Goal: Navigation & Orientation: Find specific page/section

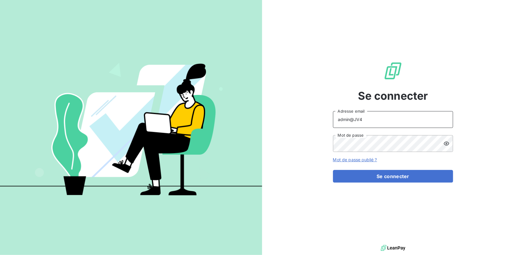
click at [364, 119] on input "admin@JV4" at bounding box center [393, 119] width 120 height 17
type input "admin@[PERSON_NAME]"
click at [333, 170] on button "Se connecter" at bounding box center [393, 176] width 120 height 13
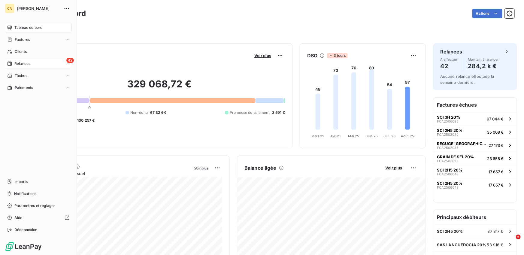
click at [27, 65] on span "Relances" at bounding box center [22, 63] width 16 height 5
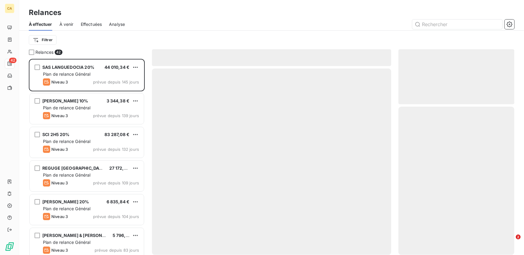
scroll to position [196, 116]
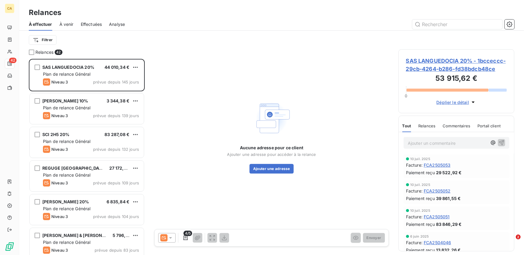
click at [86, 24] on span "Effectuées" at bounding box center [91, 24] width 21 height 6
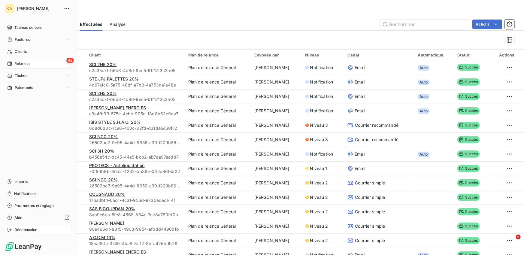
click at [7, 230] on icon at bounding box center [9, 229] width 5 height 5
